Goal: Information Seeking & Learning: Learn about a topic

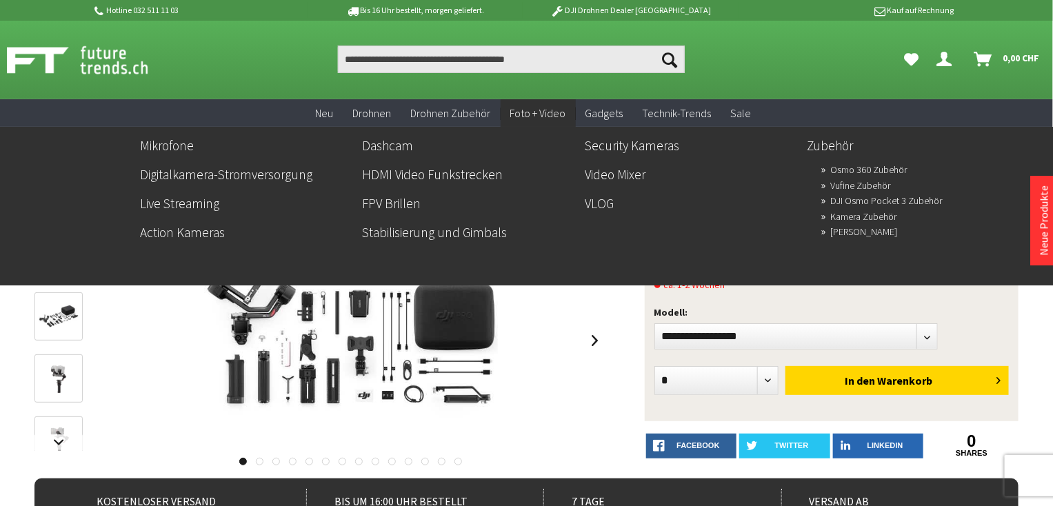
click at [538, 108] on span "Foto + Video" at bounding box center [538, 113] width 56 height 14
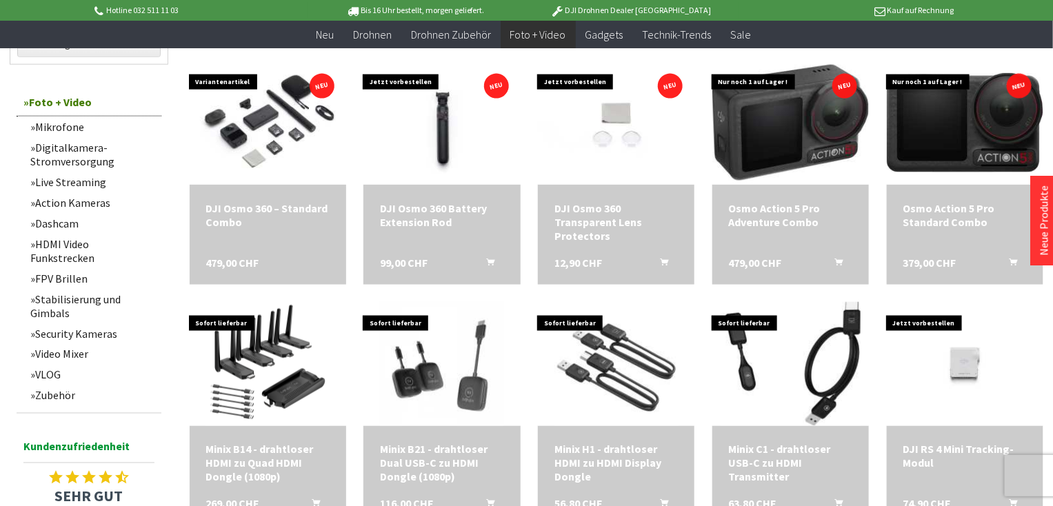
scroll to position [734, 0]
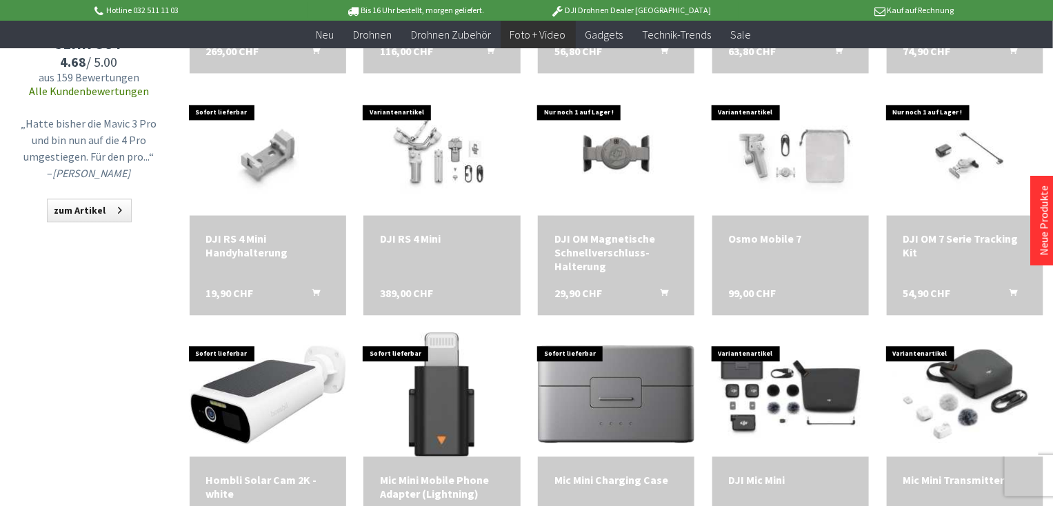
scroll to position [1183, 0]
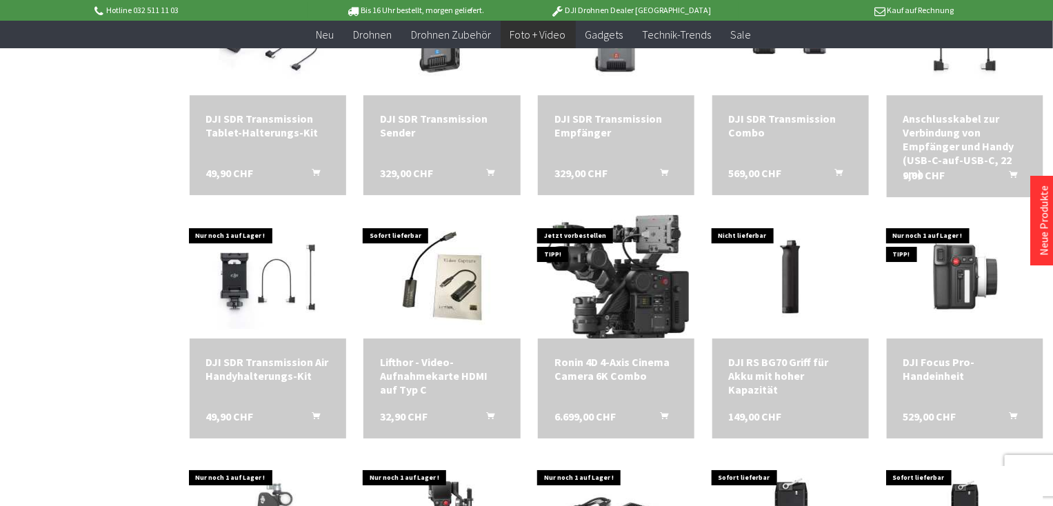
scroll to position [1785, 0]
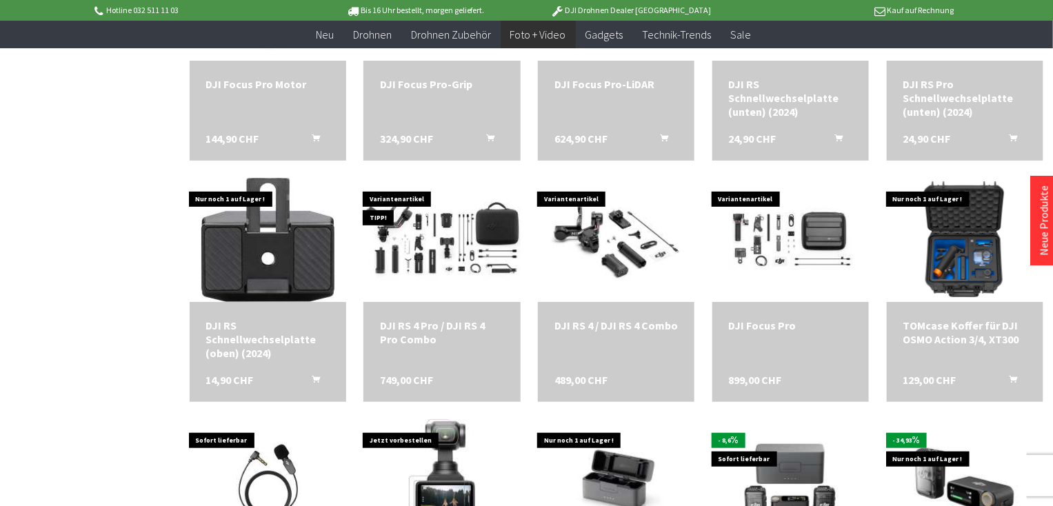
scroll to position [2314, 0]
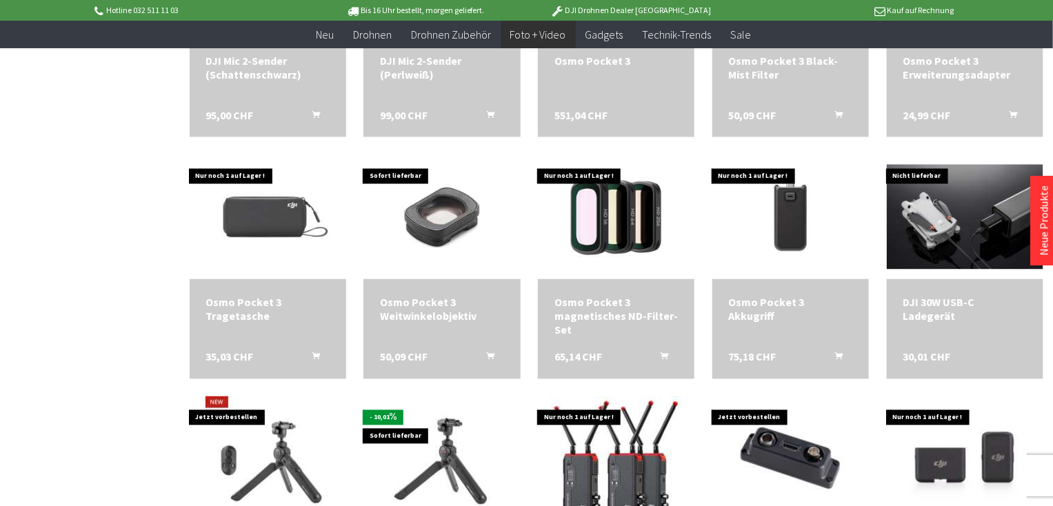
scroll to position [3085, 0]
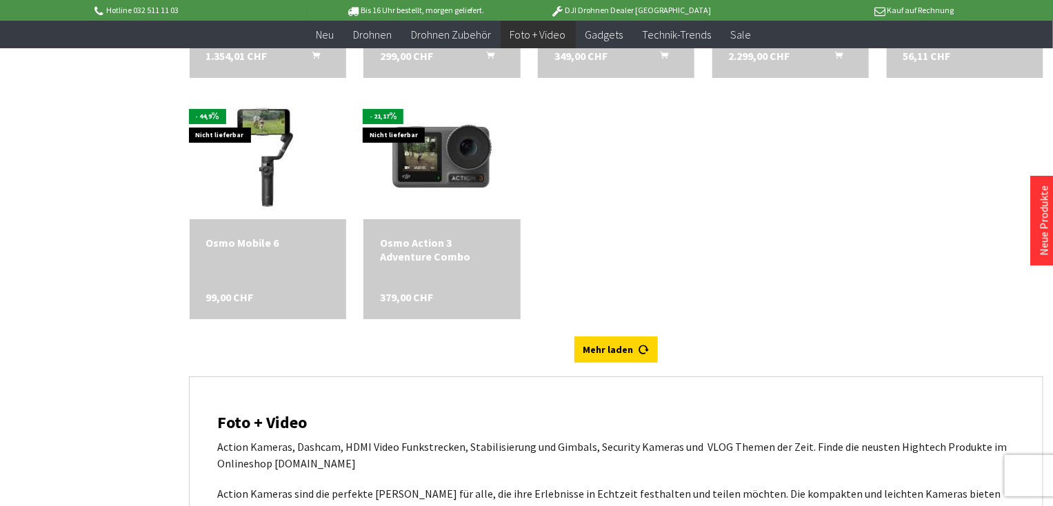
scroll to position [4104, 0]
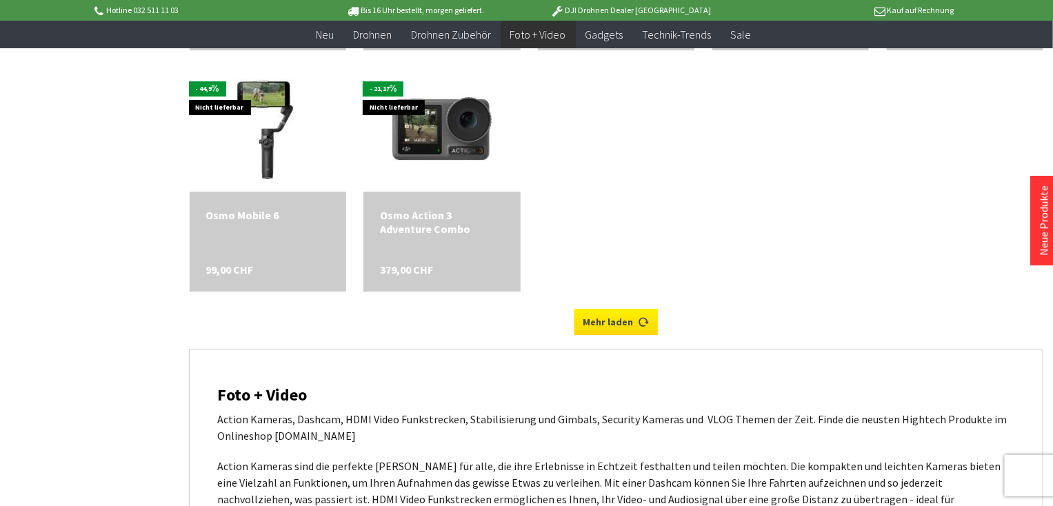
click at [607, 316] on link "Mehr laden" at bounding box center [615, 322] width 83 height 26
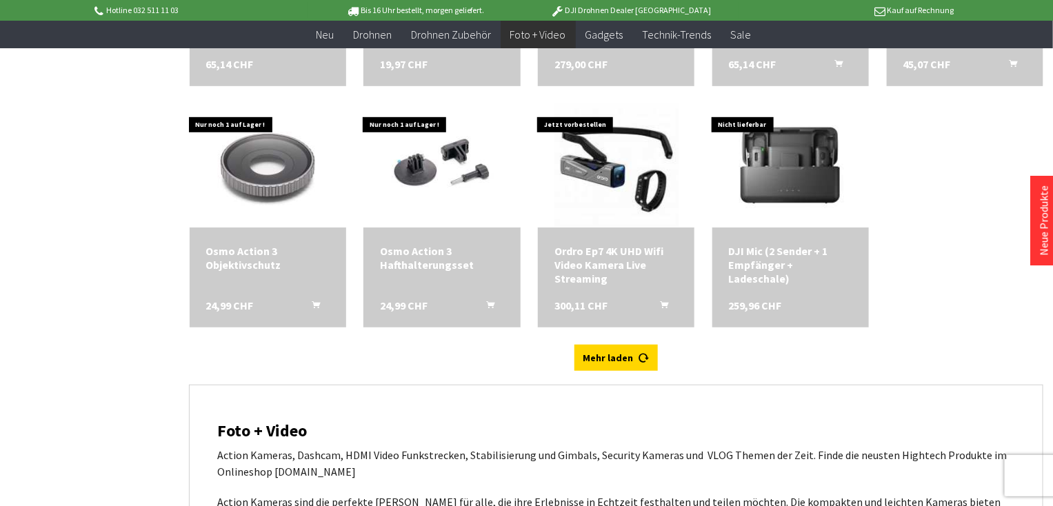
scroll to position [4557, 0]
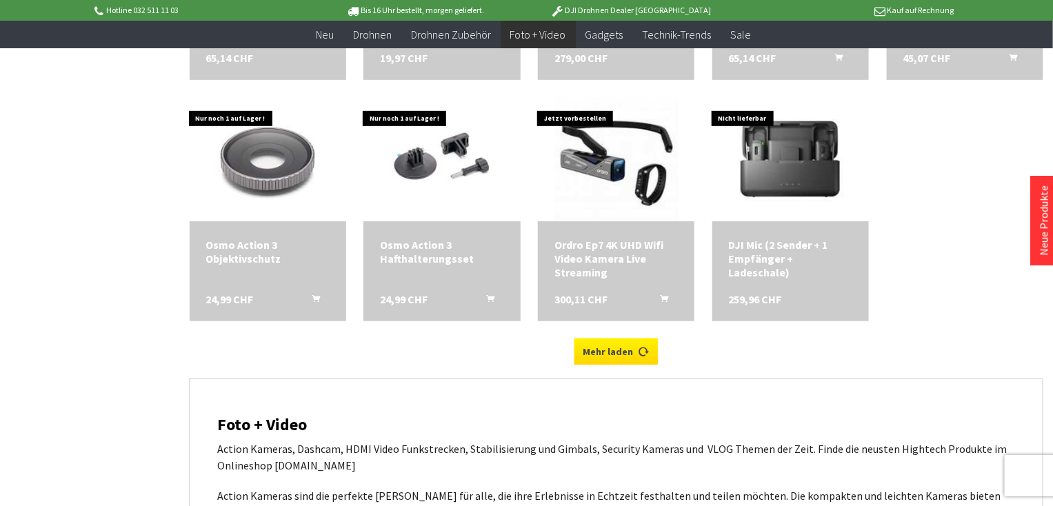
click at [620, 345] on link "Mehr laden" at bounding box center [615, 352] width 83 height 26
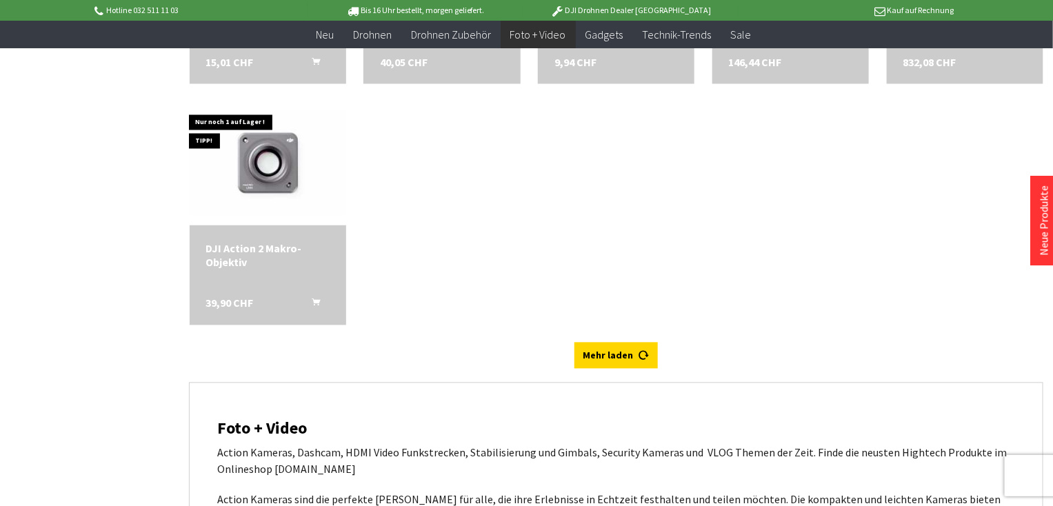
scroll to position [5307, 0]
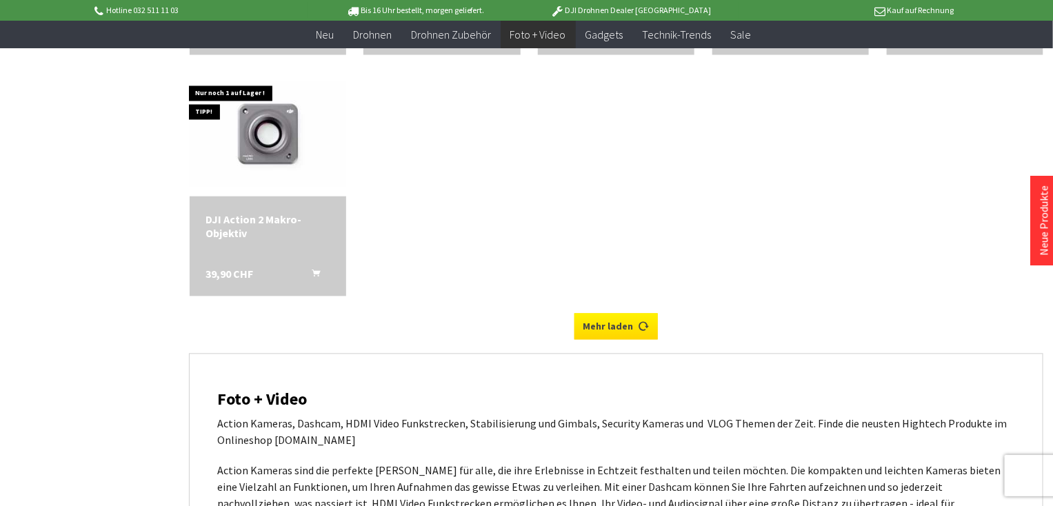
click at [623, 322] on link "Mehr laden" at bounding box center [615, 327] width 83 height 26
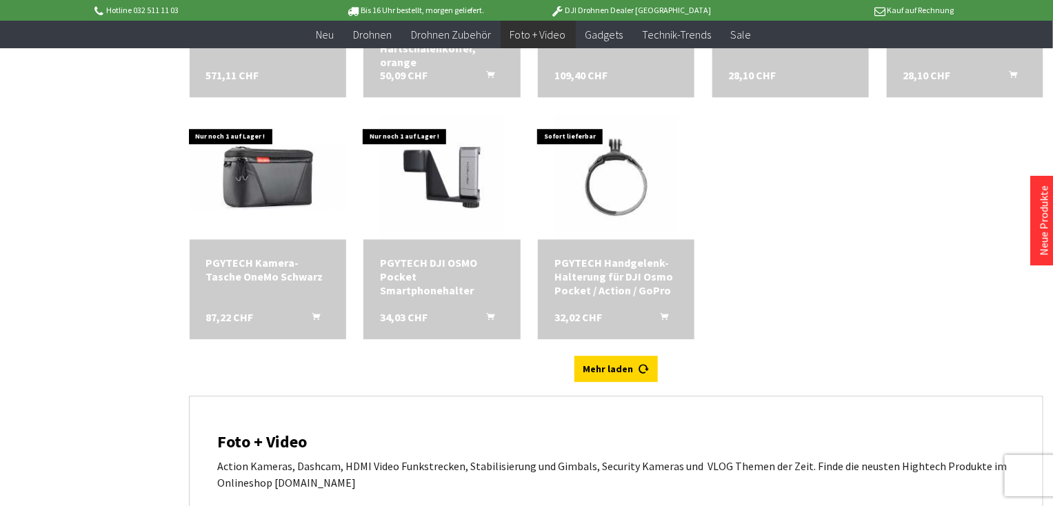
scroll to position [5787, 0]
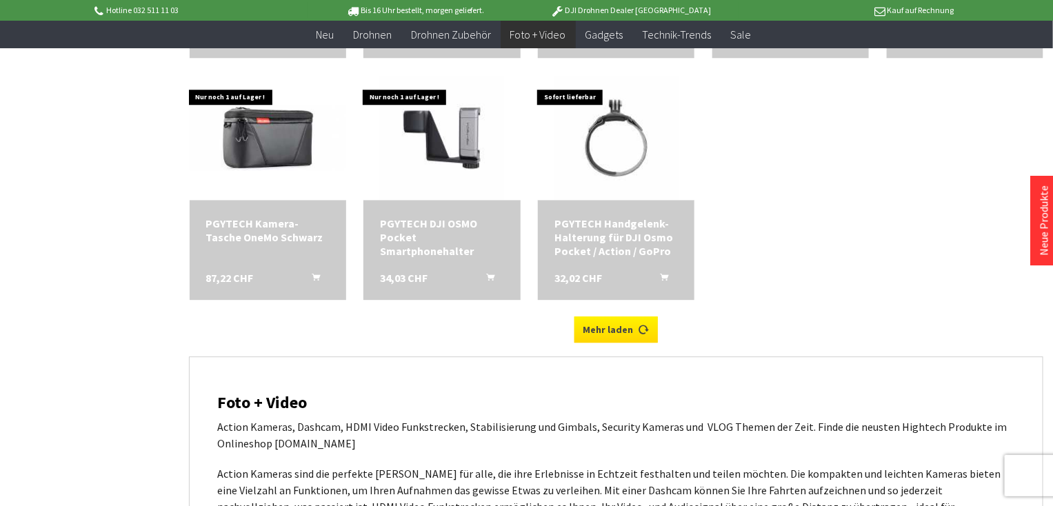
click at [612, 324] on link "Mehr laden" at bounding box center [615, 329] width 83 height 26
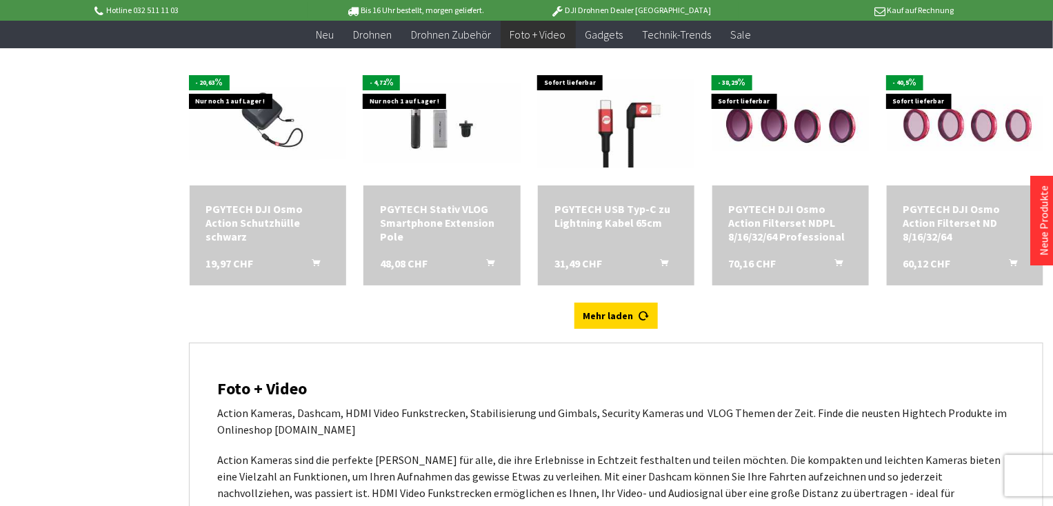
scroll to position [6300, 0]
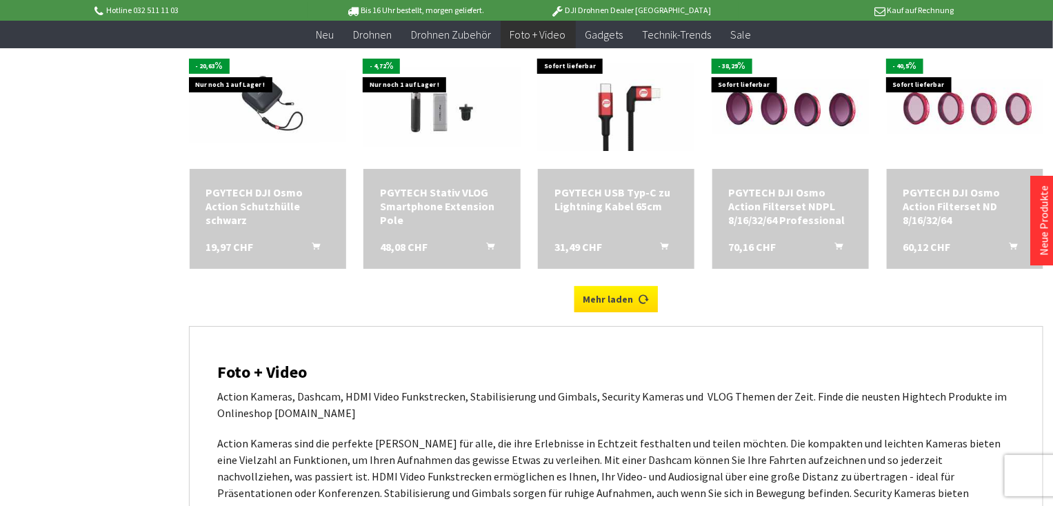
click at [623, 292] on link "Mehr laden" at bounding box center [615, 299] width 83 height 26
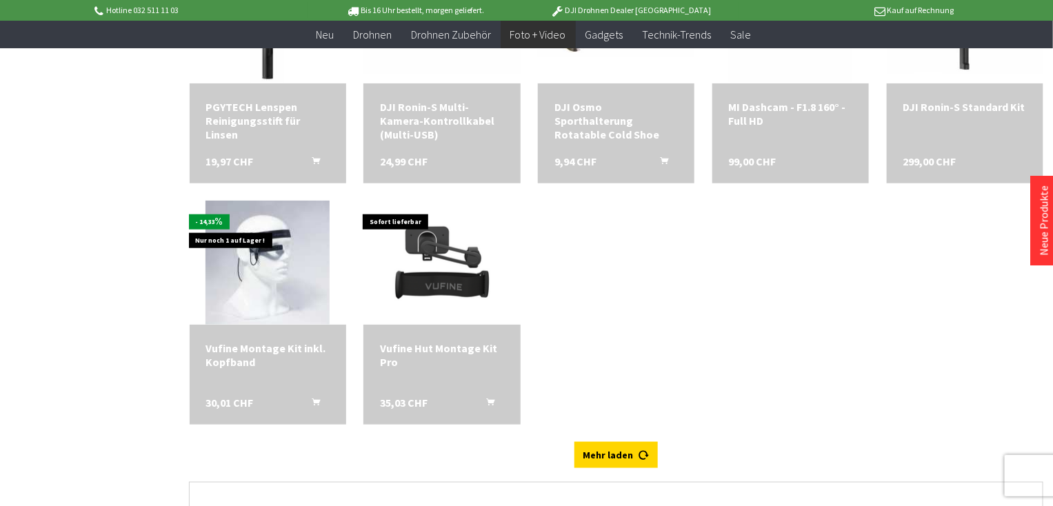
scroll to position [6970, 0]
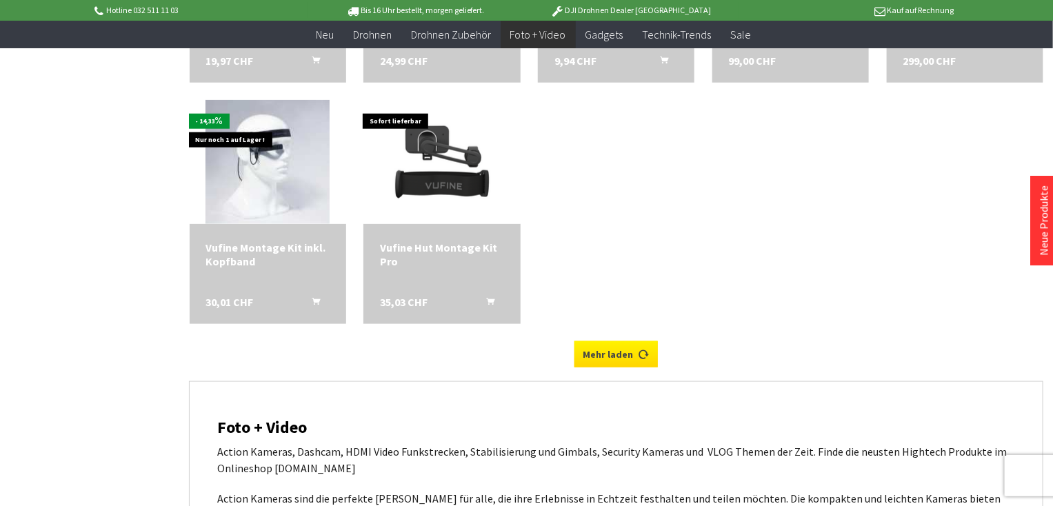
click at [611, 348] on link "Mehr laden" at bounding box center [615, 354] width 83 height 26
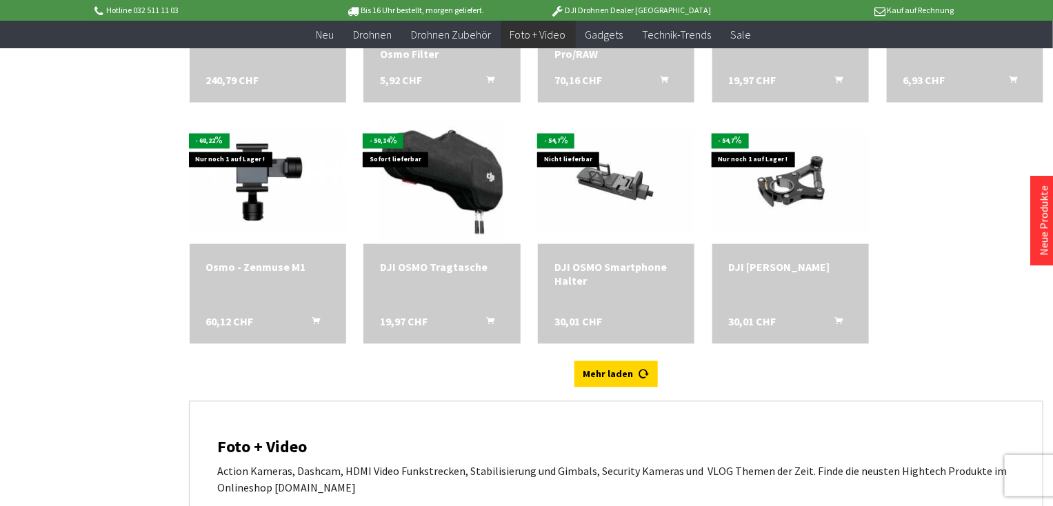
scroll to position [7443, 0]
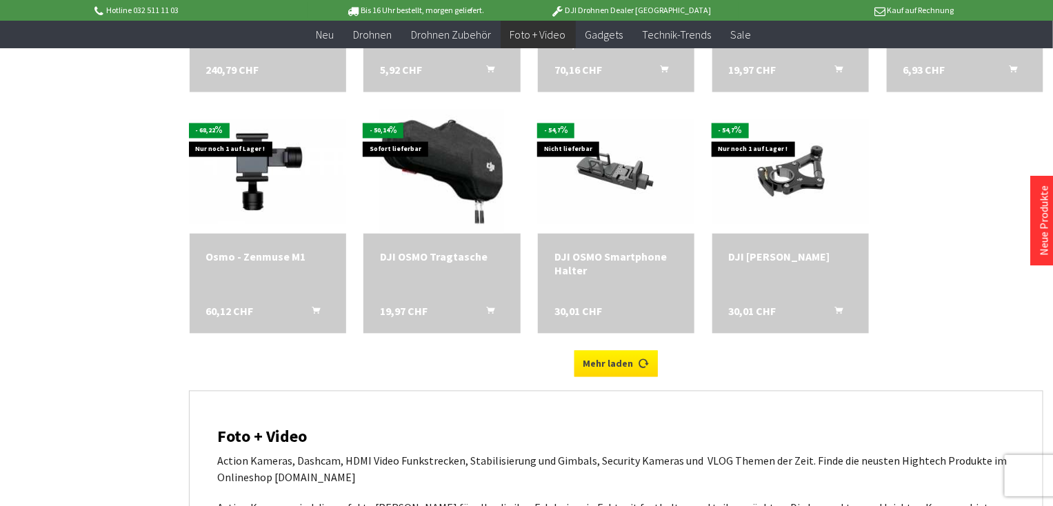
click at [621, 358] on link "Mehr laden" at bounding box center [615, 364] width 83 height 26
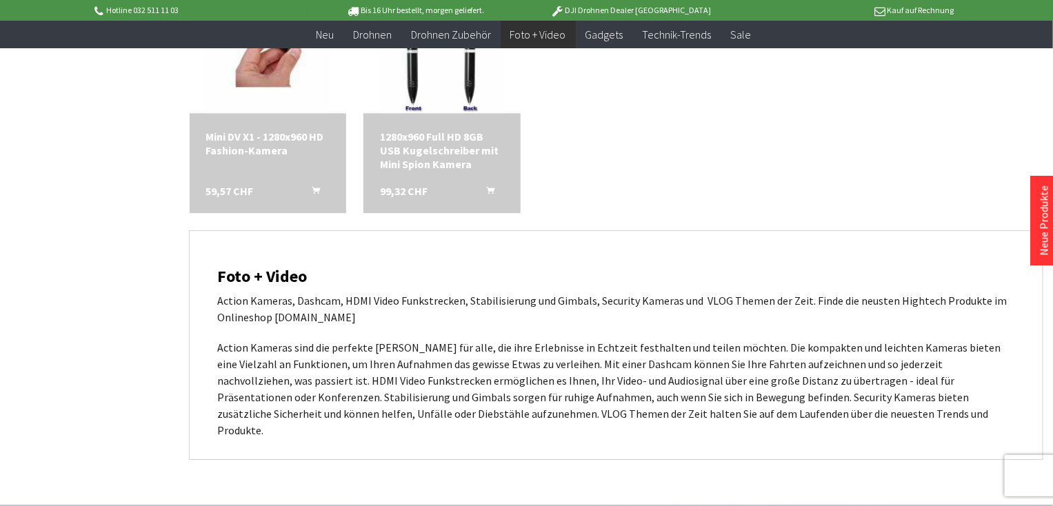
scroll to position [7770, 0]
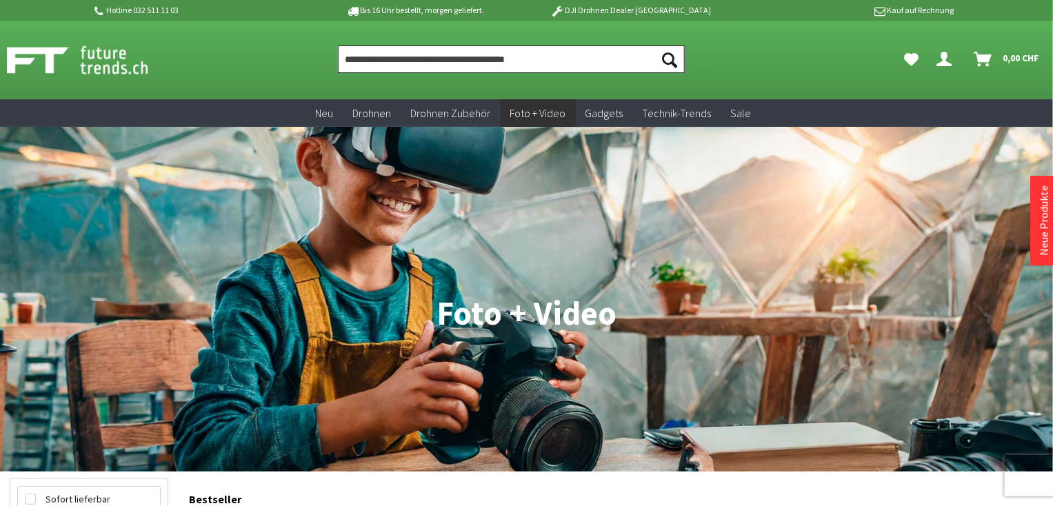
click at [345, 57] on input "Produkt, Marke, Kategorie, EAN, Artikelnummer…" at bounding box center [511, 60] width 346 height 28
type input "*"
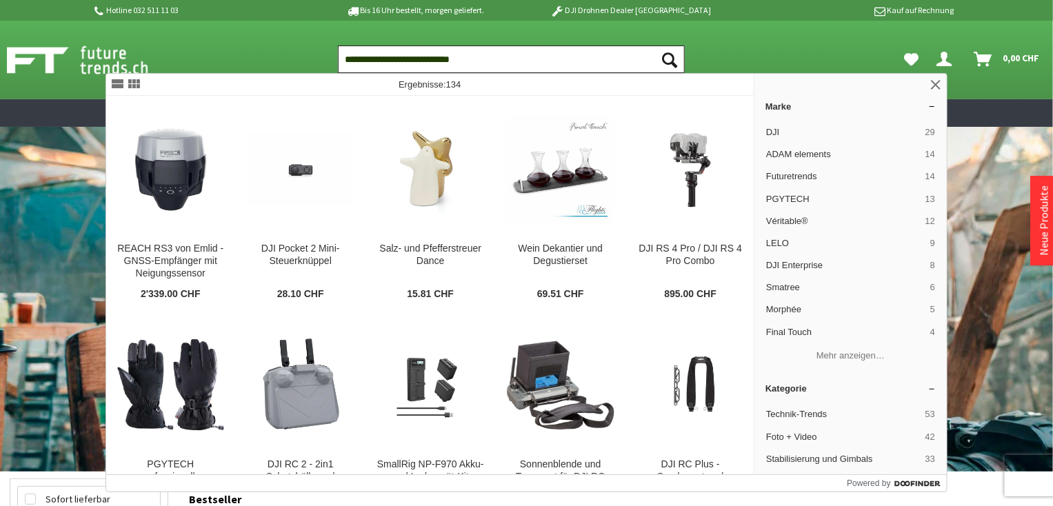
type input "**********"
click at [668, 53] on icon "Suchen" at bounding box center [670, 59] width 15 height 15
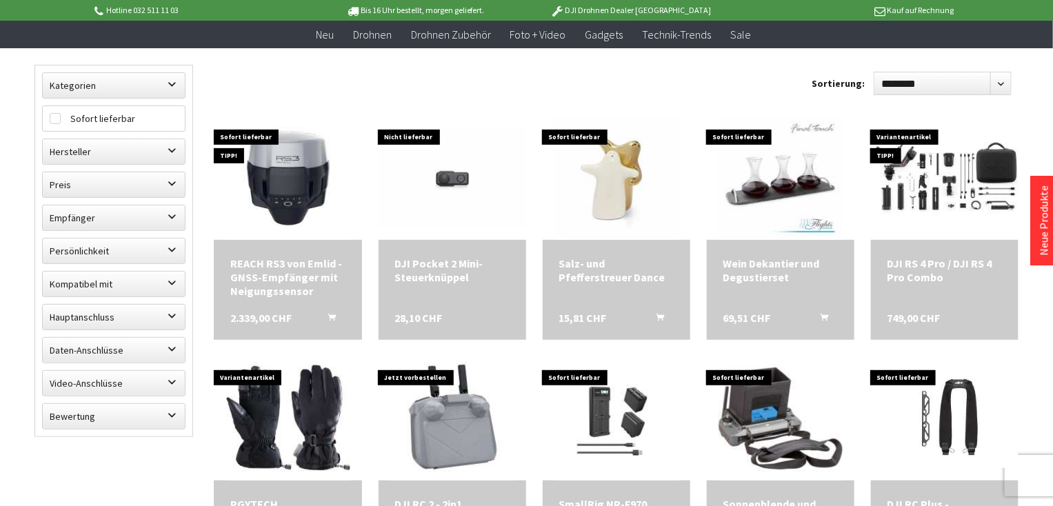
scroll to position [168, 0]
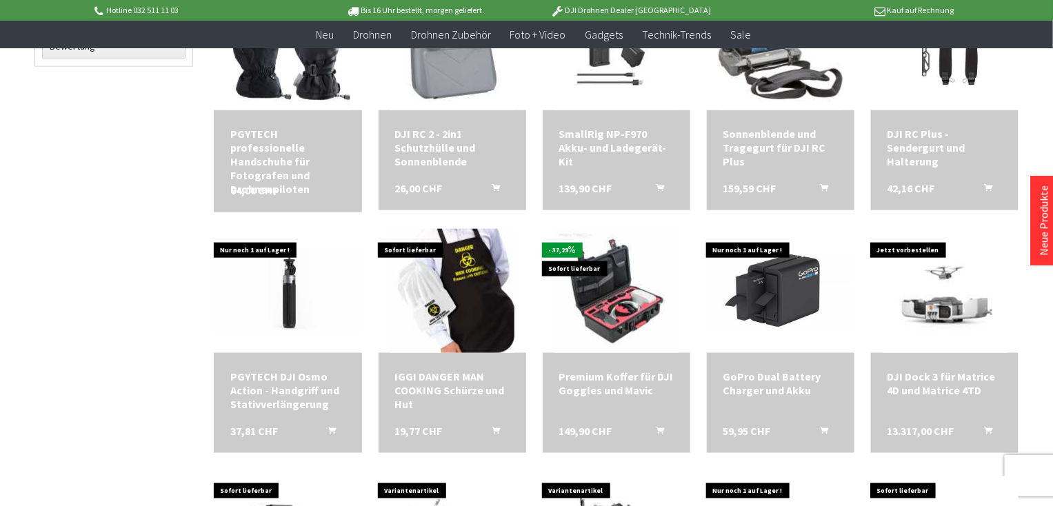
scroll to position [522, 0]
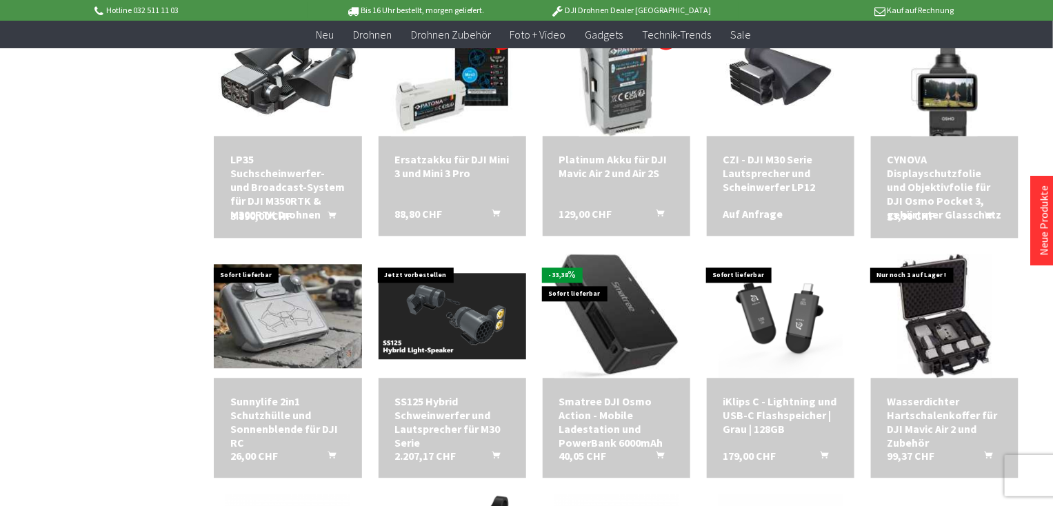
scroll to position [1214, 0]
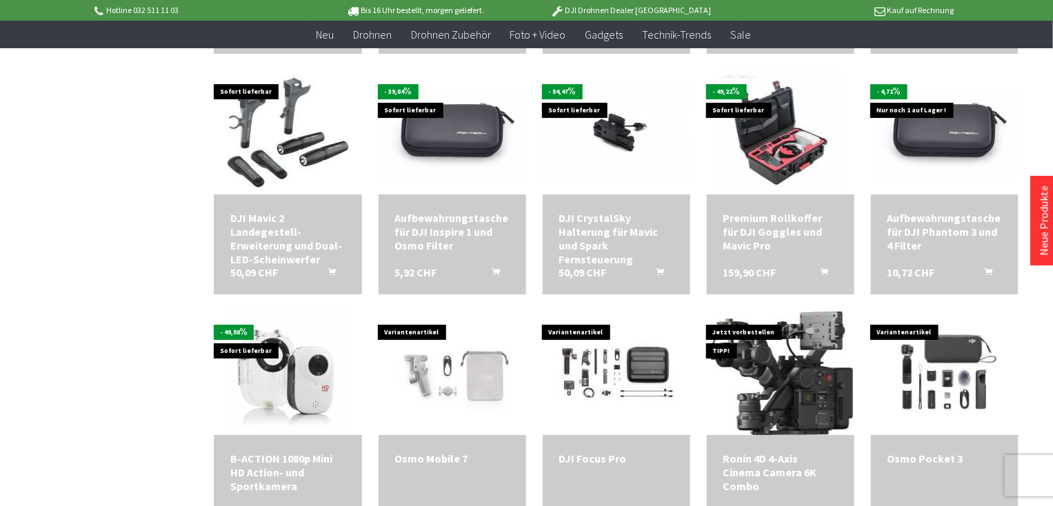
scroll to position [1893, 0]
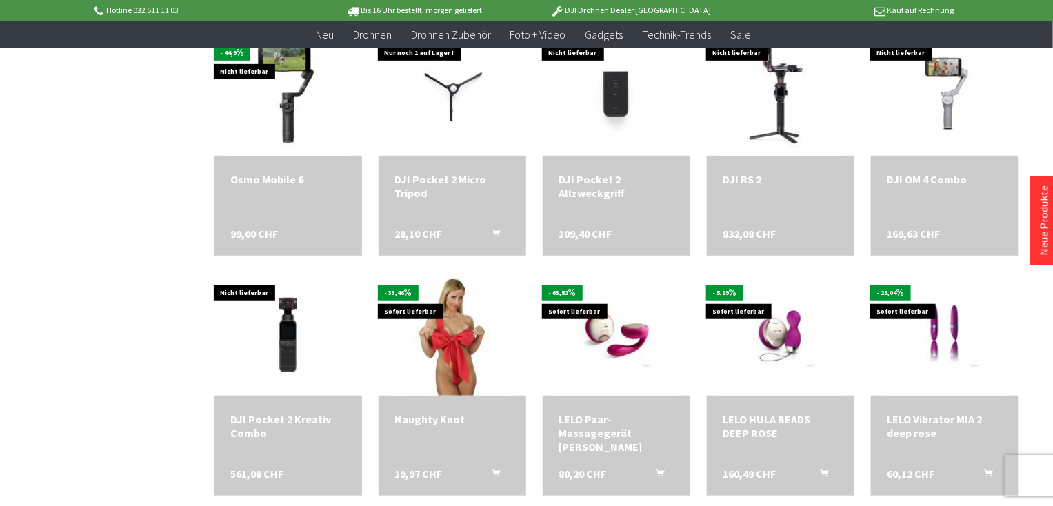
scroll to position [2401, 0]
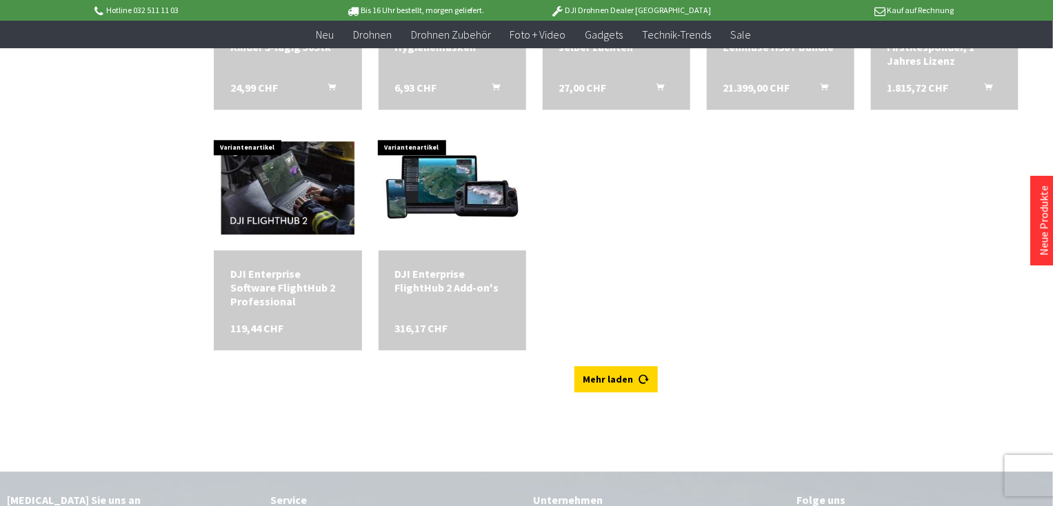
scroll to position [3514, 0]
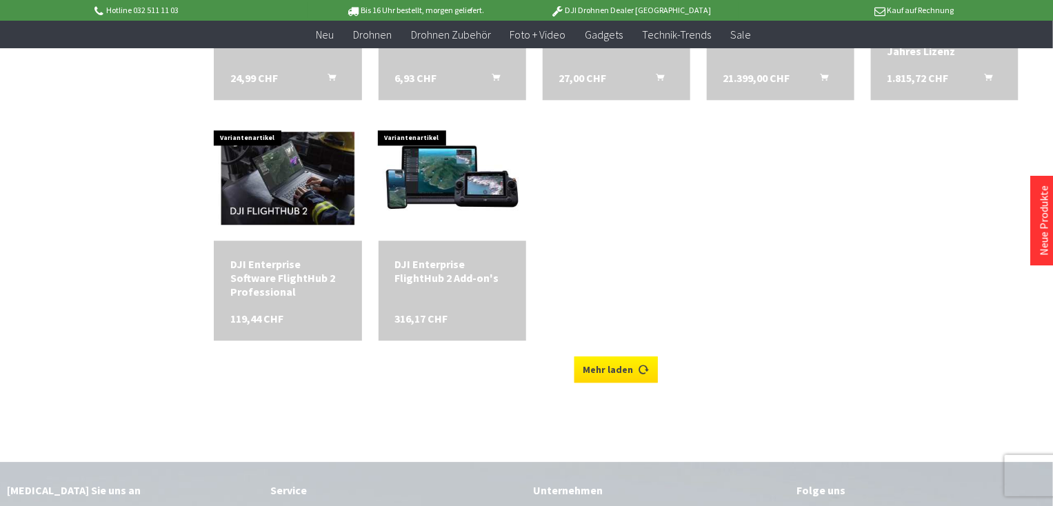
click at [623, 365] on link "Mehr laden" at bounding box center [615, 369] width 83 height 26
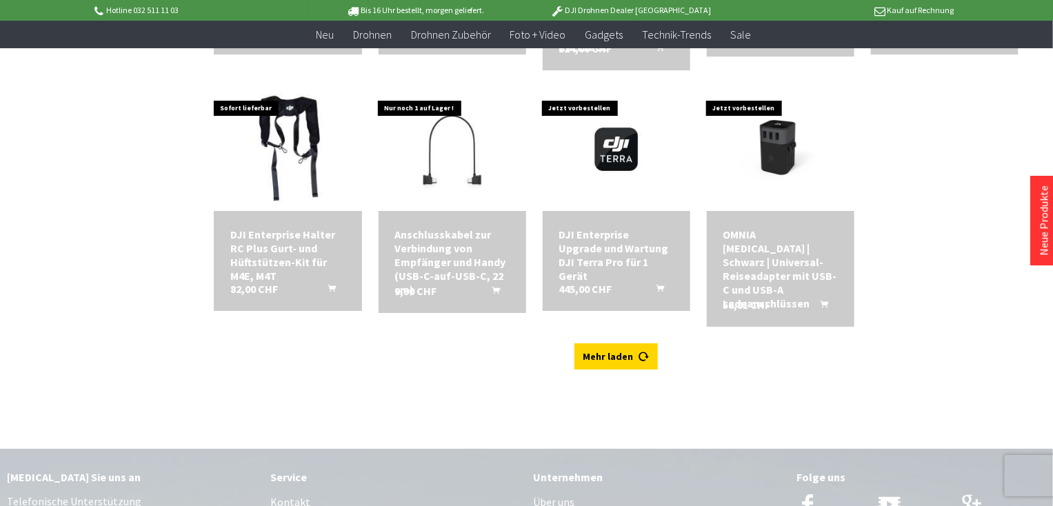
scroll to position [4085, 0]
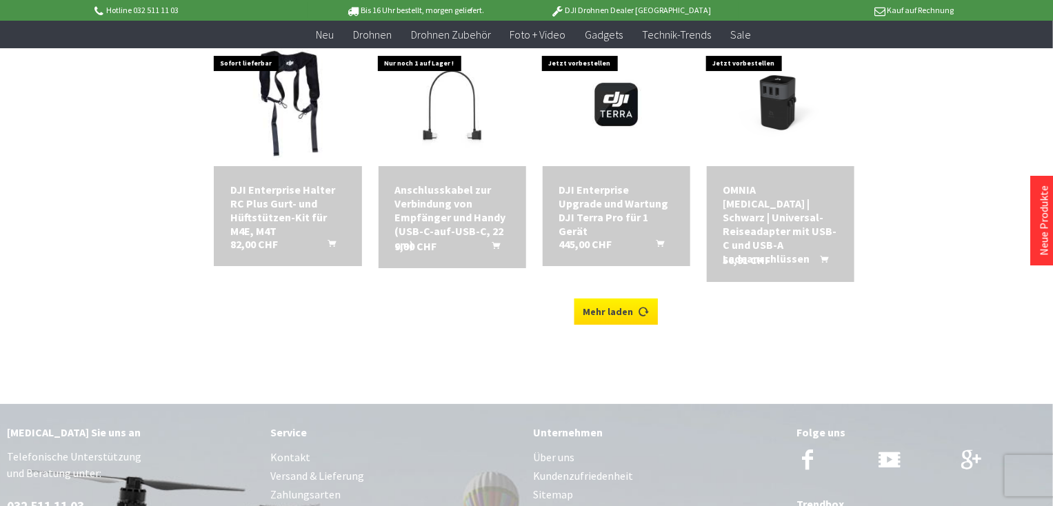
click at [627, 299] on link "Mehr laden" at bounding box center [615, 312] width 83 height 26
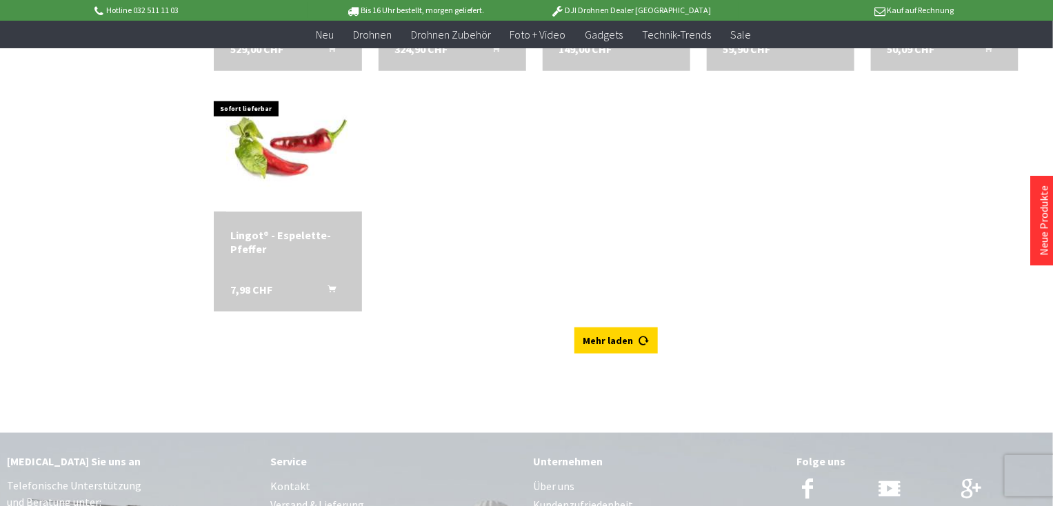
scroll to position [4785, 0]
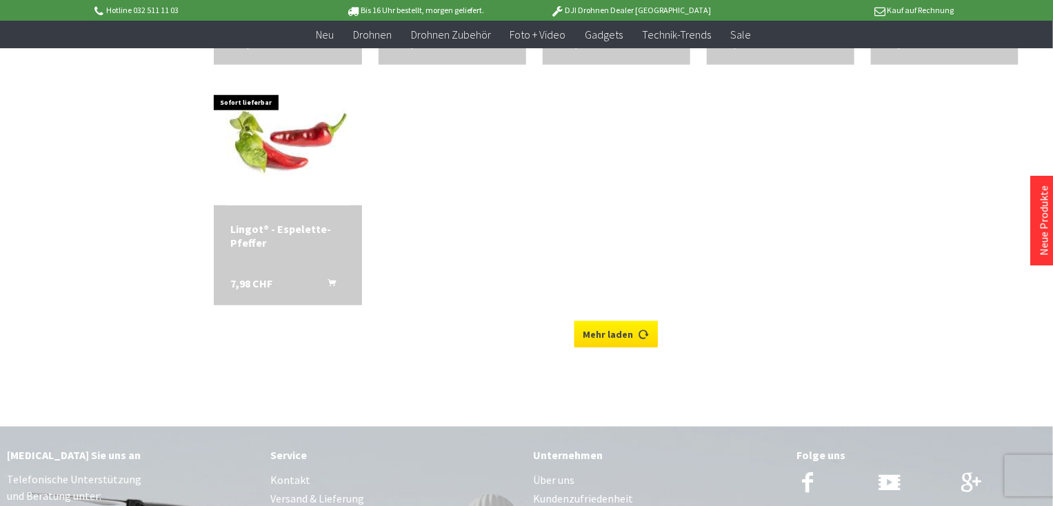
click at [616, 321] on link "Mehr laden" at bounding box center [615, 334] width 83 height 26
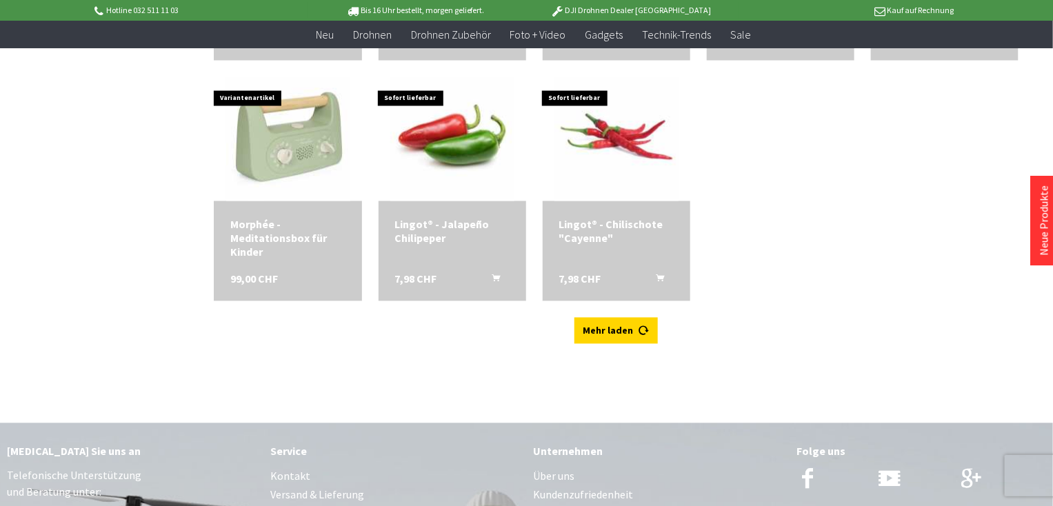
scroll to position [5264, 0]
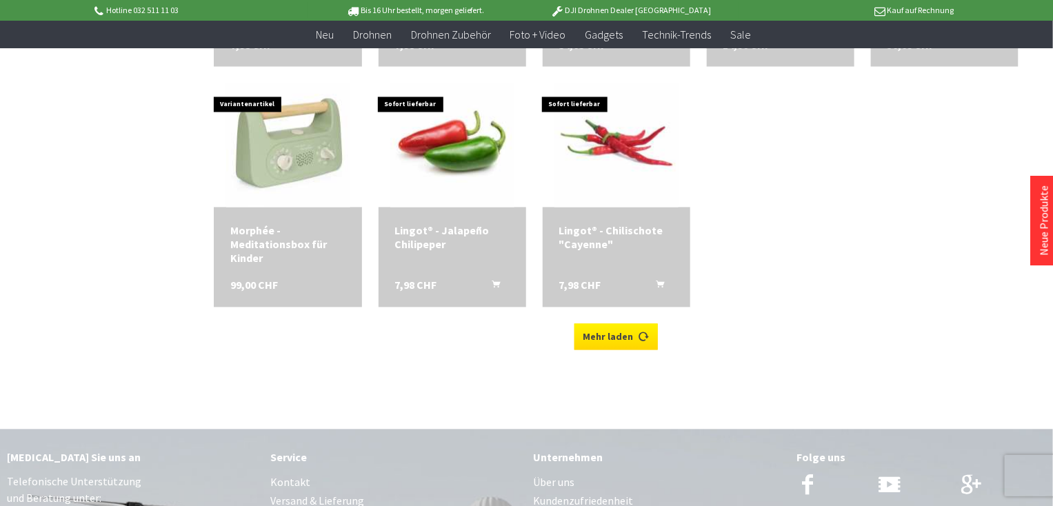
click at [611, 324] on link "Mehr laden" at bounding box center [615, 337] width 83 height 26
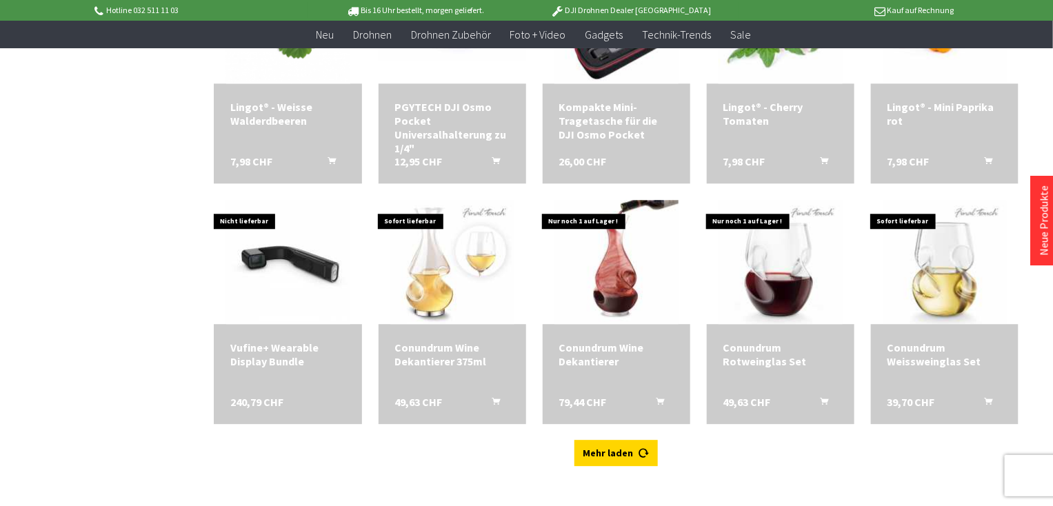
scroll to position [5636, 0]
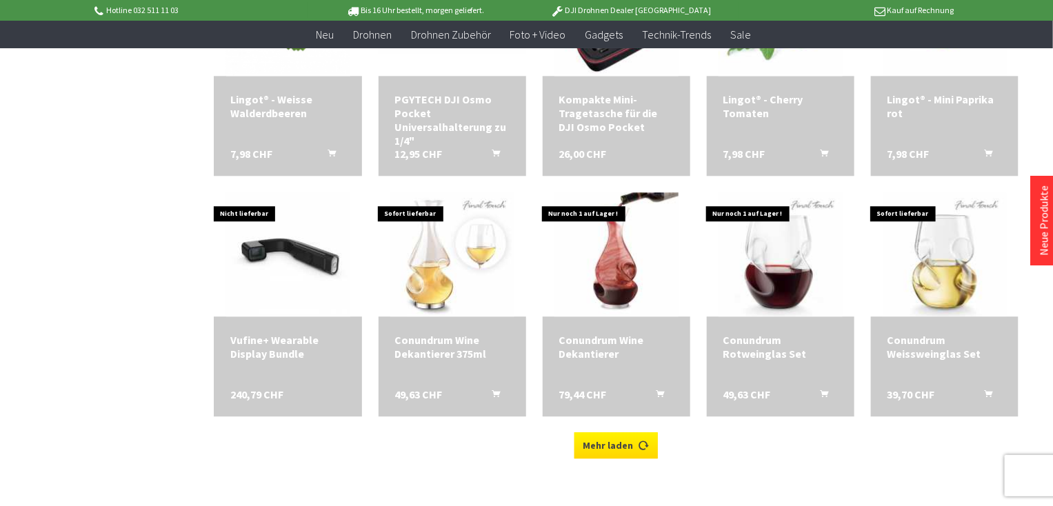
click at [627, 432] on link "Mehr laden" at bounding box center [615, 445] width 83 height 26
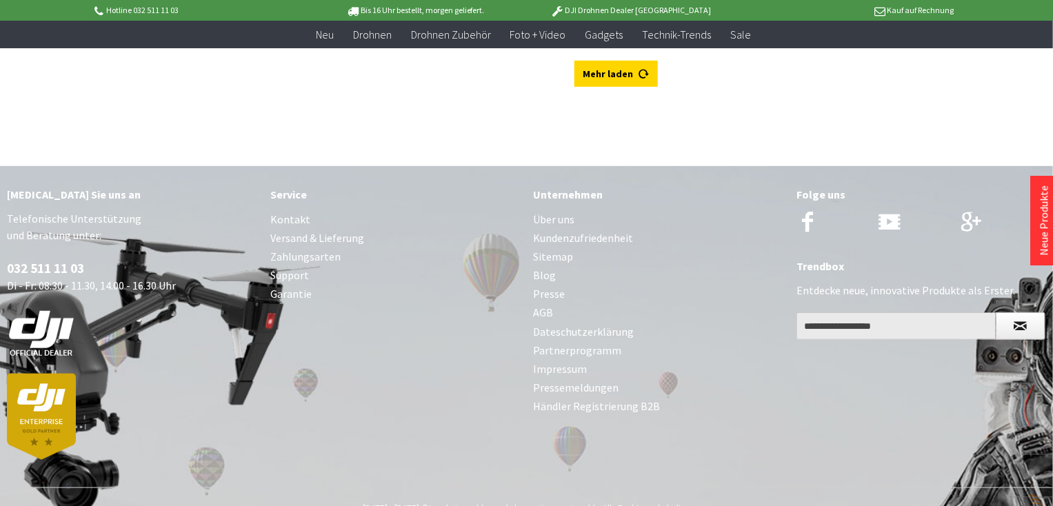
scroll to position [6738, 0]
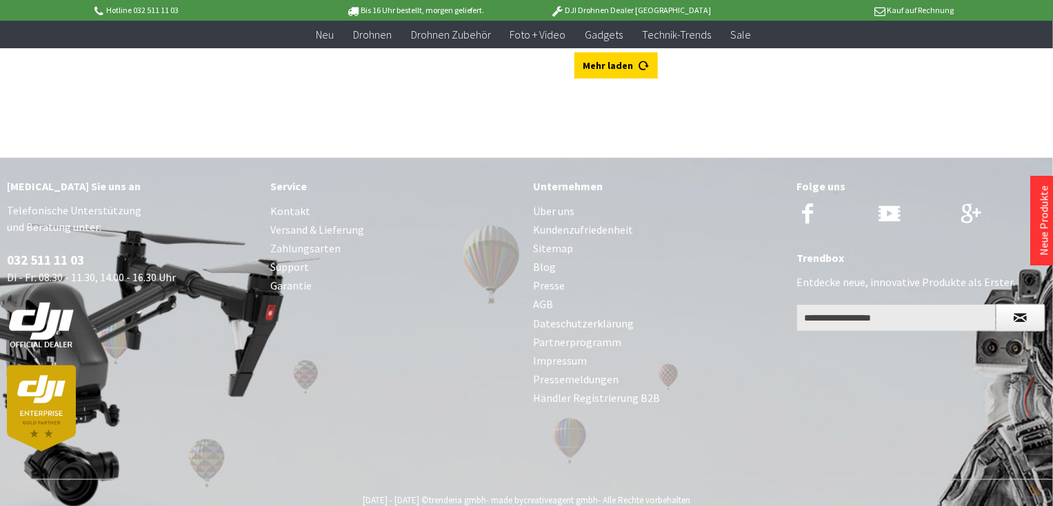
click at [334, 221] on link "Versand & Lieferung" at bounding box center [395, 230] width 250 height 19
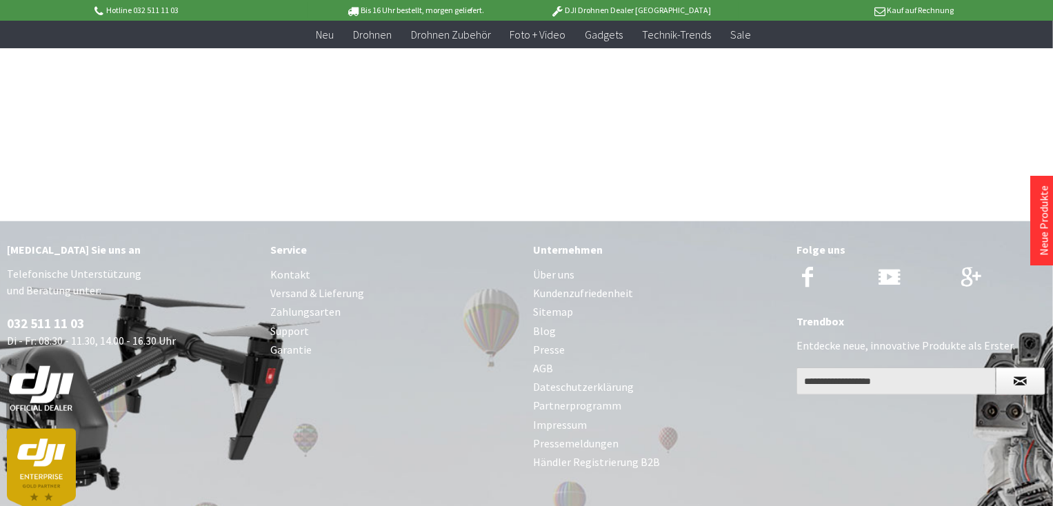
scroll to position [395, 0]
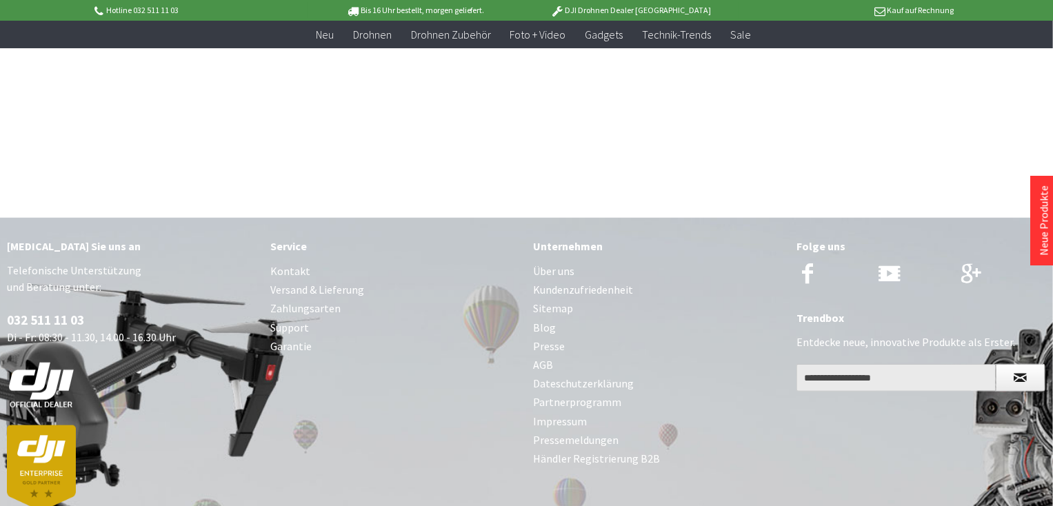
click at [325, 304] on link "Zahlungsarten" at bounding box center [395, 308] width 250 height 19
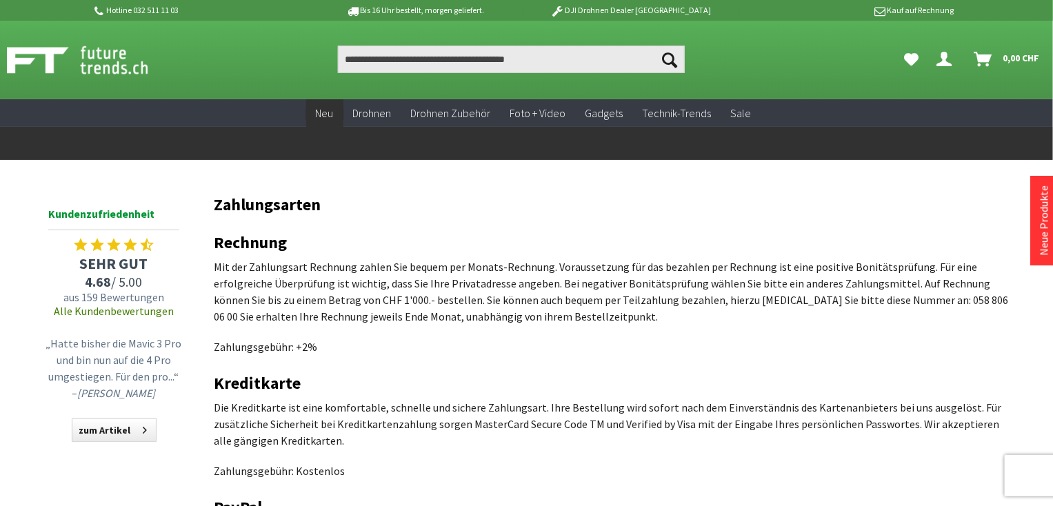
click at [328, 106] on span "Neu" at bounding box center [325, 113] width 18 height 14
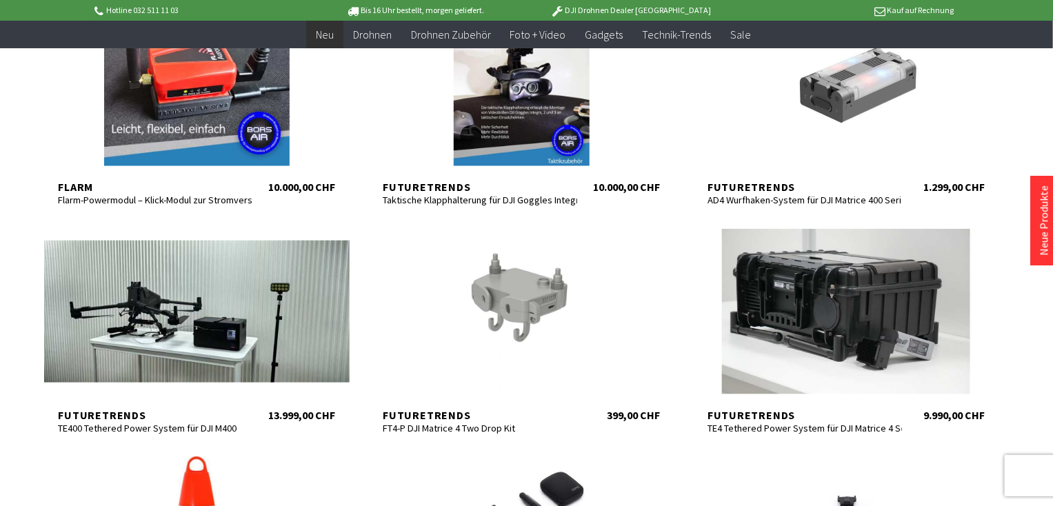
scroll to position [564, 0]
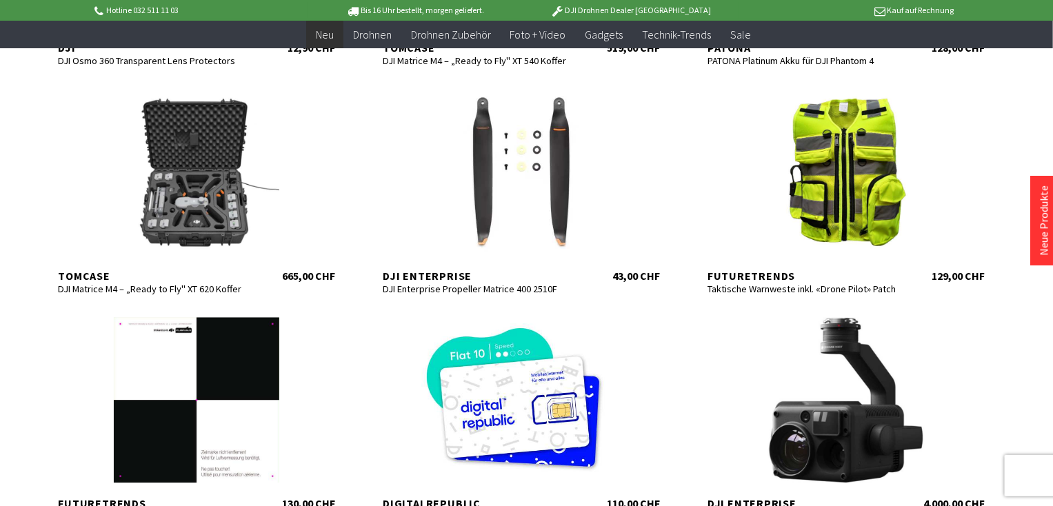
scroll to position [1422, 0]
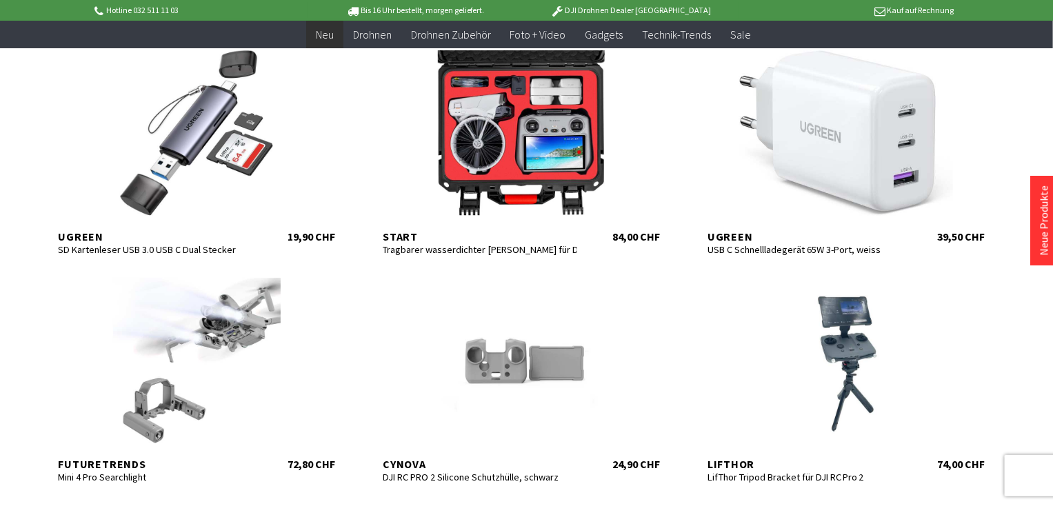
scroll to position [2361, 0]
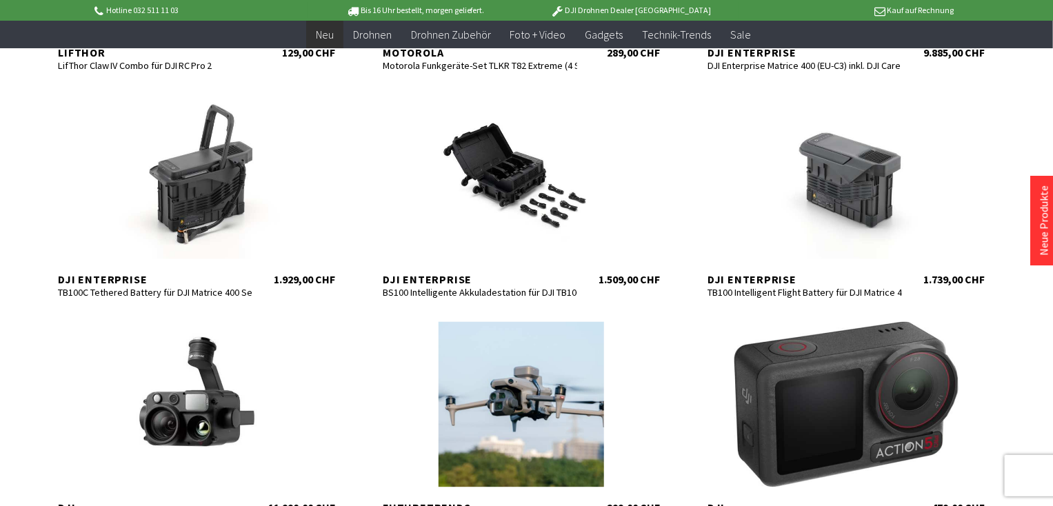
scroll to position [2910, 0]
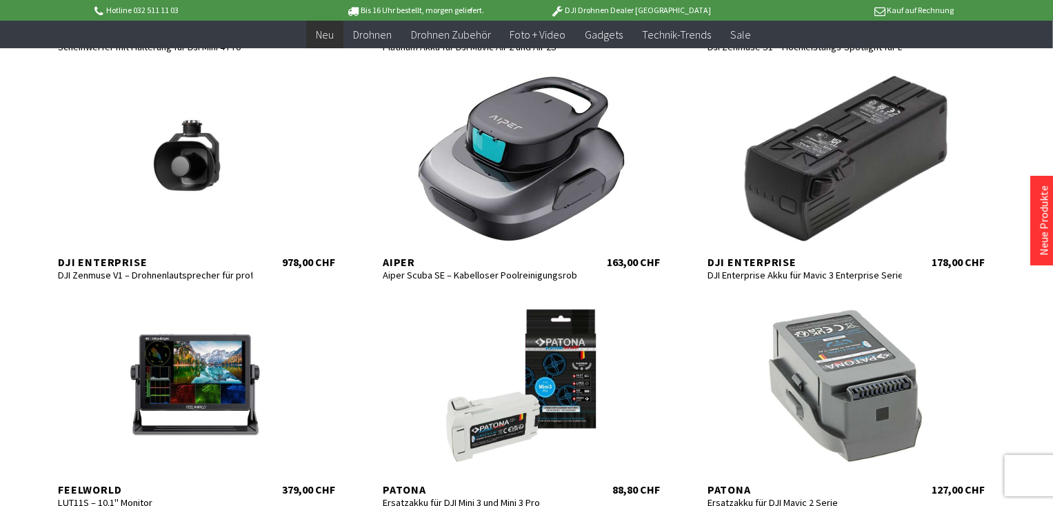
scroll to position [4117, 0]
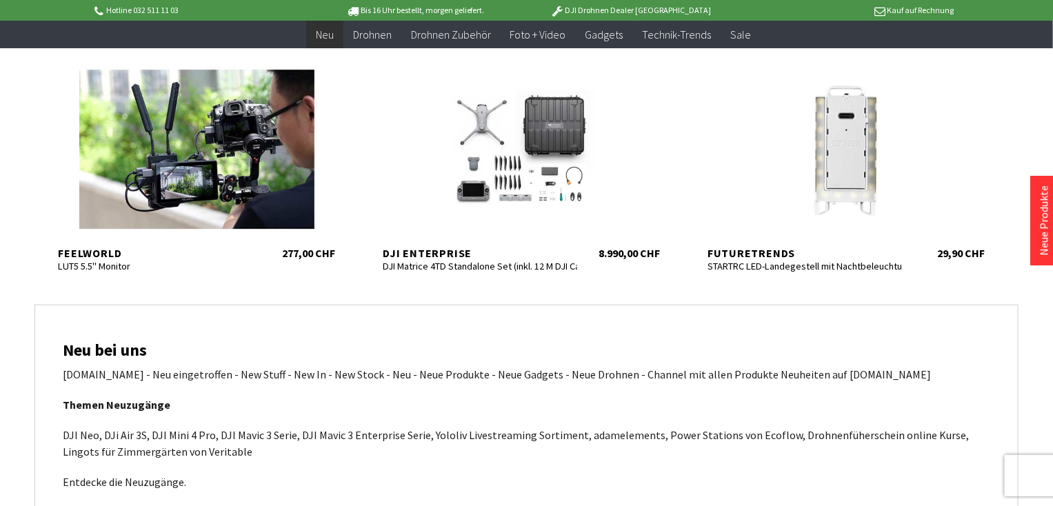
scroll to position [5094, 0]
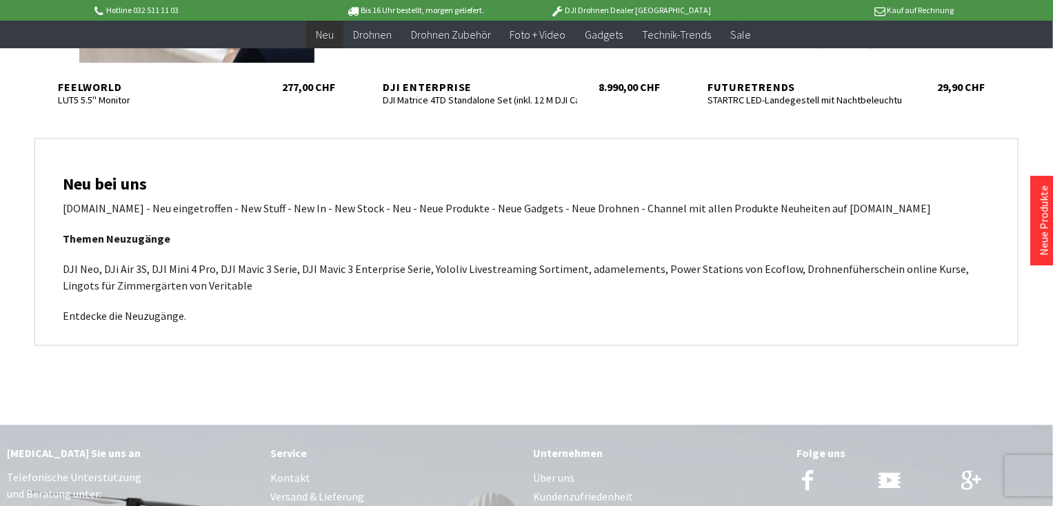
scroll to position [5534, 0]
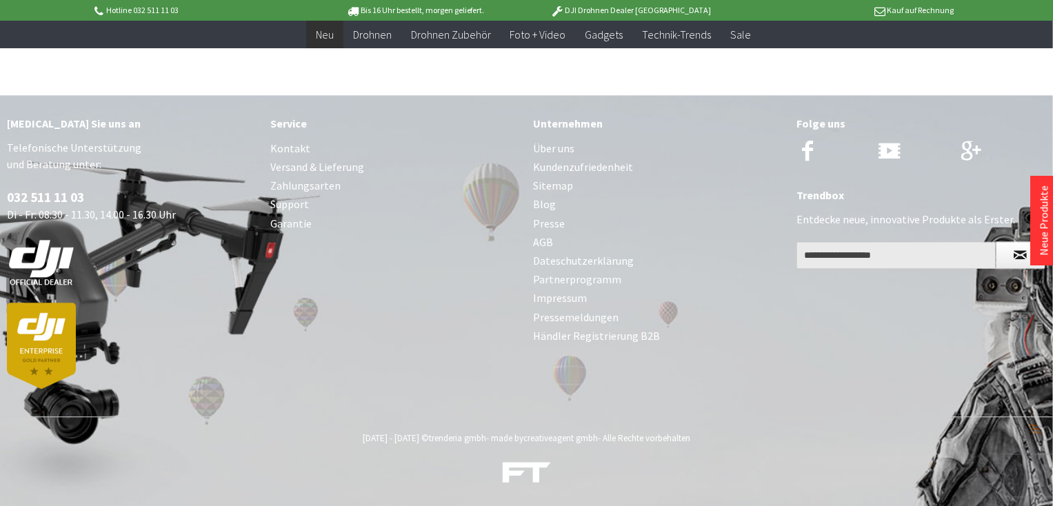
click at [289, 199] on link "Support" at bounding box center [395, 204] width 250 height 19
click at [547, 199] on link "Blog" at bounding box center [659, 204] width 250 height 19
